Goal: Task Accomplishment & Management: Find specific page/section

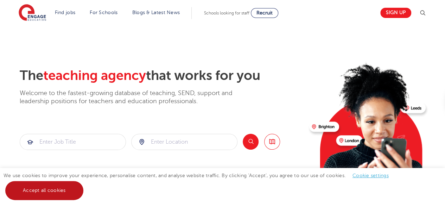
click at [38, 188] on link "Accept all cookies" at bounding box center [44, 190] width 78 height 19
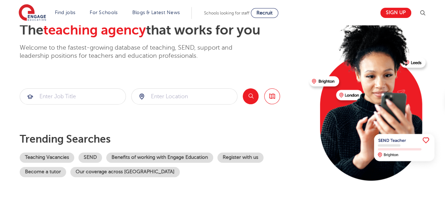
scroll to position [45, 0]
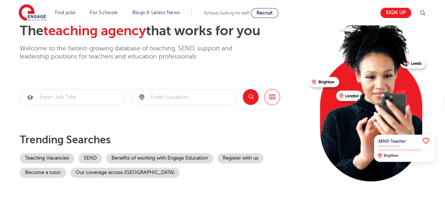
click at [73, 124] on div "The teaching agency that works for you Welcome to the fastest-growing database …" at bounding box center [162, 108] width 284 height 171
click at [162, 129] on div "The teaching agency that works for you Welcome to the fastest-growing database …" at bounding box center [162, 108] width 284 height 171
click at [80, 92] on input "search" at bounding box center [73, 96] width 106 height 15
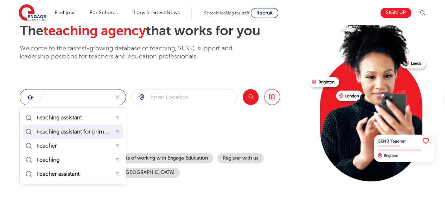
click at [76, 129] on mark "eaching assistant for primary" at bounding box center [75, 131] width 75 height 8
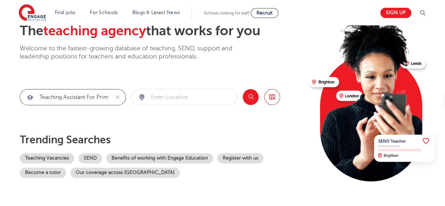
click at [100, 98] on input "teaching assistant for primary" at bounding box center [64, 96] width 89 height 15
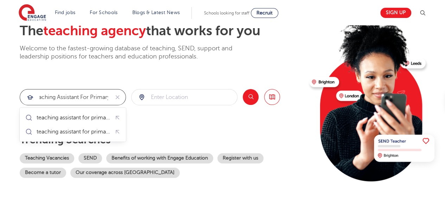
scroll to position [0, 9]
type input "teaching assistant for primary"
click at [169, 96] on input "search" at bounding box center [185, 96] width 106 height 15
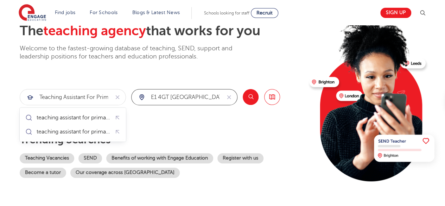
type input "e1 4GT London"
click at [254, 95] on button "Search" at bounding box center [251, 97] width 16 height 16
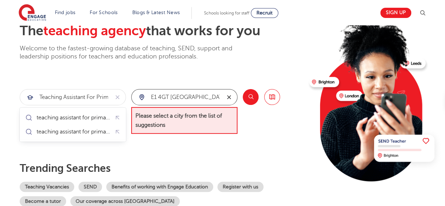
click at [231, 96] on icon "reset" at bounding box center [229, 97] width 7 height 6
click at [211, 91] on input "search" at bounding box center [185, 96] width 106 height 15
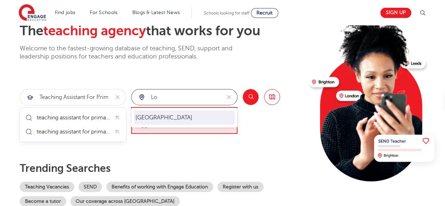
click at [194, 111] on li "London" at bounding box center [184, 118] width 101 height 14
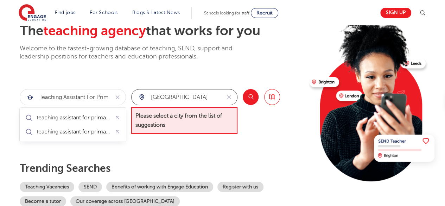
type input "London"
click at [255, 95] on button "Search" at bounding box center [251, 97] width 16 height 16
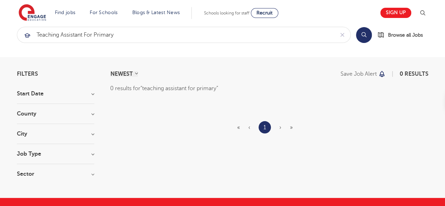
scroll to position [13, 0]
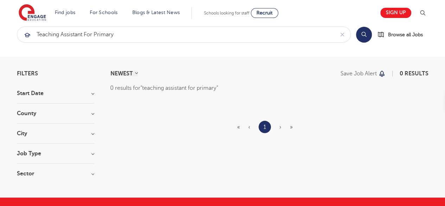
click at [92, 152] on h3 "Job Type" at bounding box center [55, 154] width 77 height 6
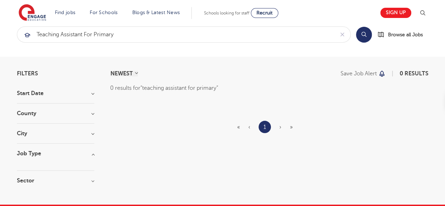
click at [92, 152] on h3 "Job Type" at bounding box center [55, 154] width 77 height 6
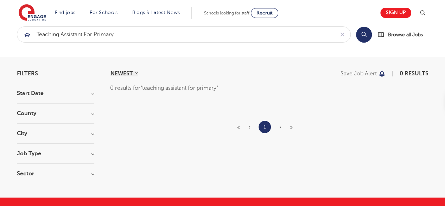
click at [281, 127] on span "›" at bounding box center [281, 127] width 2 height 6
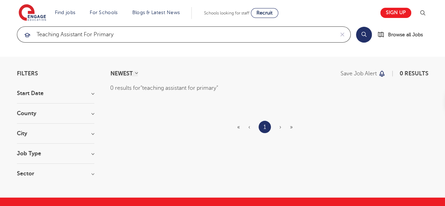
click at [125, 34] on input "teaching assistant for primary" at bounding box center [175, 34] width 317 height 15
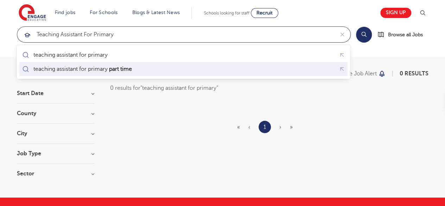
click at [130, 69] on mark "part time" at bounding box center [120, 69] width 25 height 8
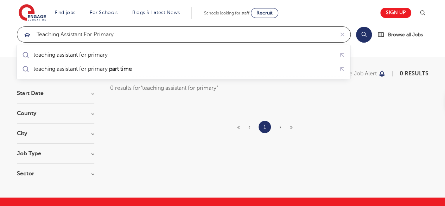
type input "teaching assistant for primary part time"
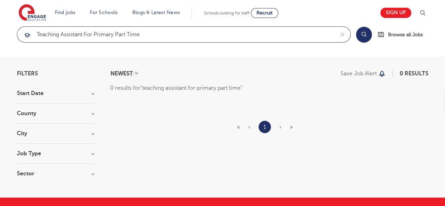
click at [153, 34] on input "teaching assistant for primary part time" at bounding box center [175, 34] width 317 height 15
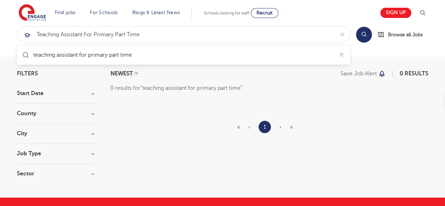
click at [364, 36] on button "Search" at bounding box center [364, 35] width 16 height 16
click at [270, 12] on span "Recruit" at bounding box center [265, 12] width 16 height 5
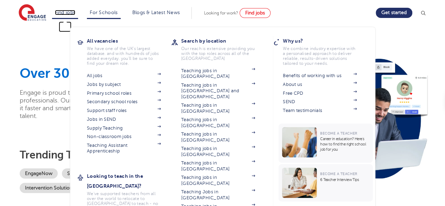
click at [69, 12] on link "Find jobs" at bounding box center [65, 12] width 21 height 5
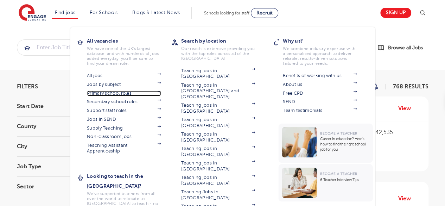
click at [111, 92] on link "Primary school roles" at bounding box center [124, 93] width 74 height 6
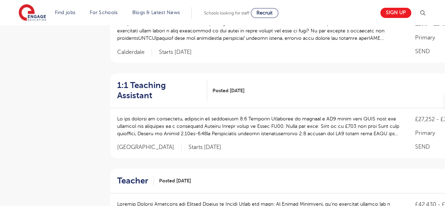
scroll to position [204, 0]
